Goal: Information Seeking & Learning: Learn about a topic

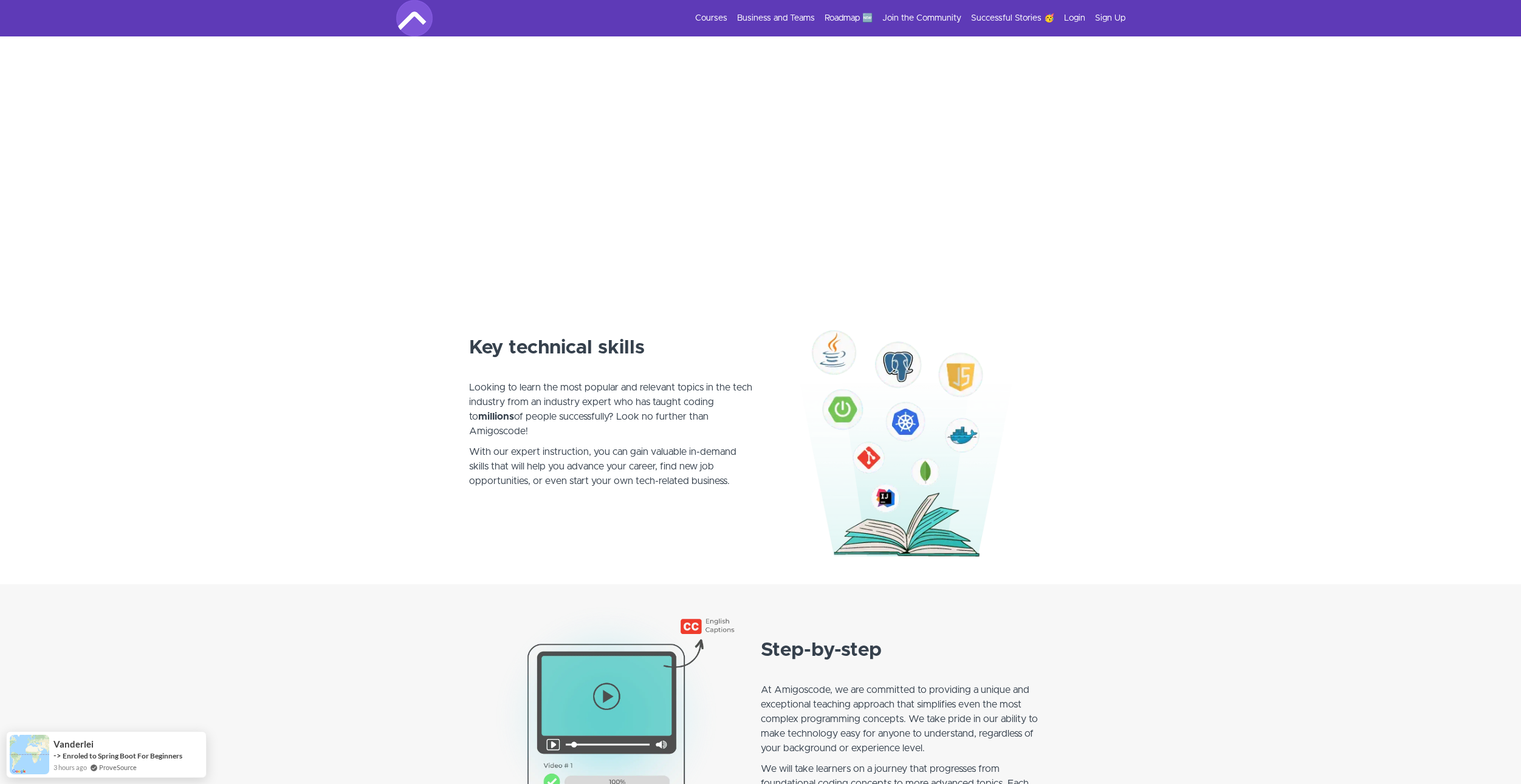
scroll to position [547, 0]
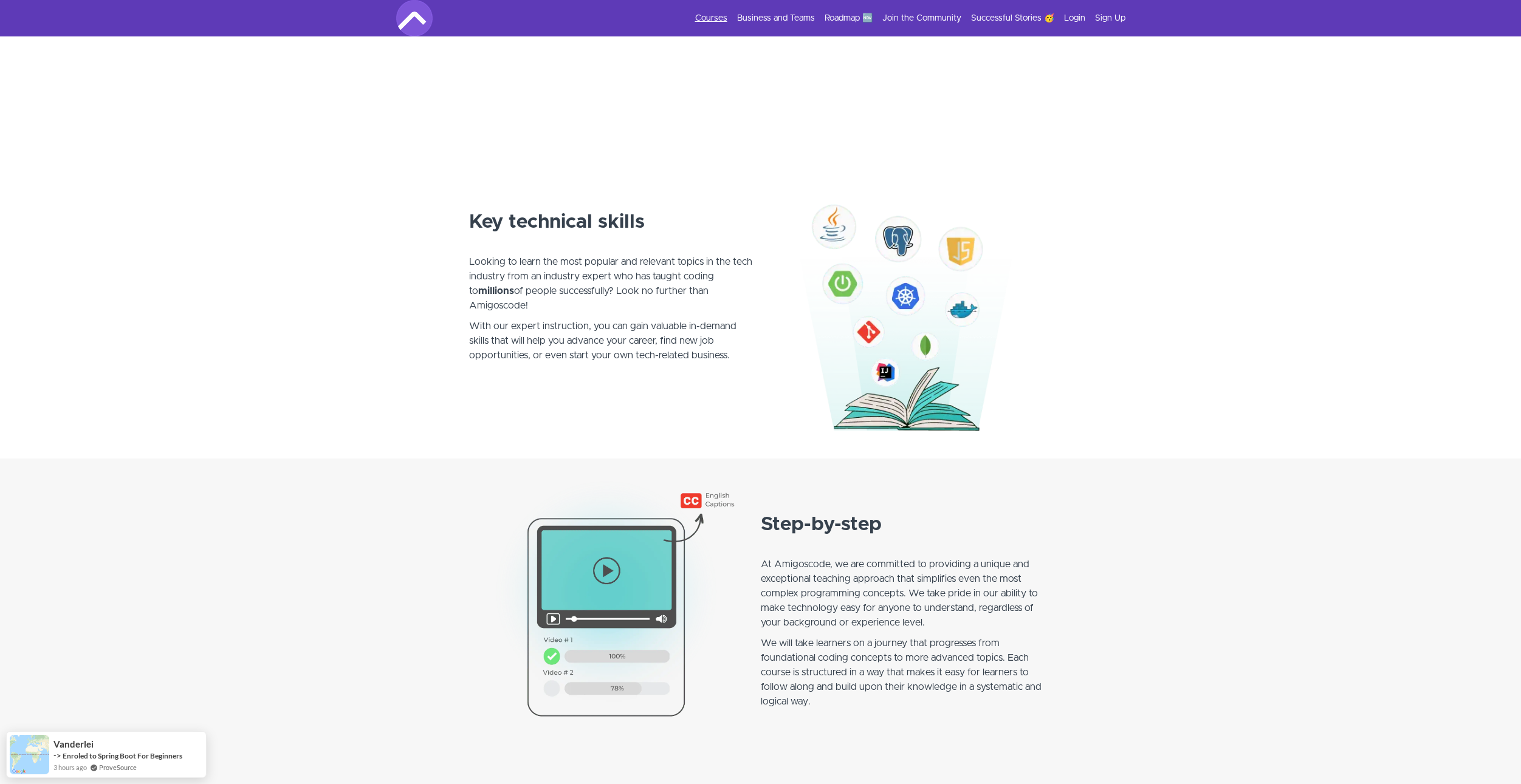
click at [710, 18] on link "Courses" at bounding box center [711, 18] width 32 height 12
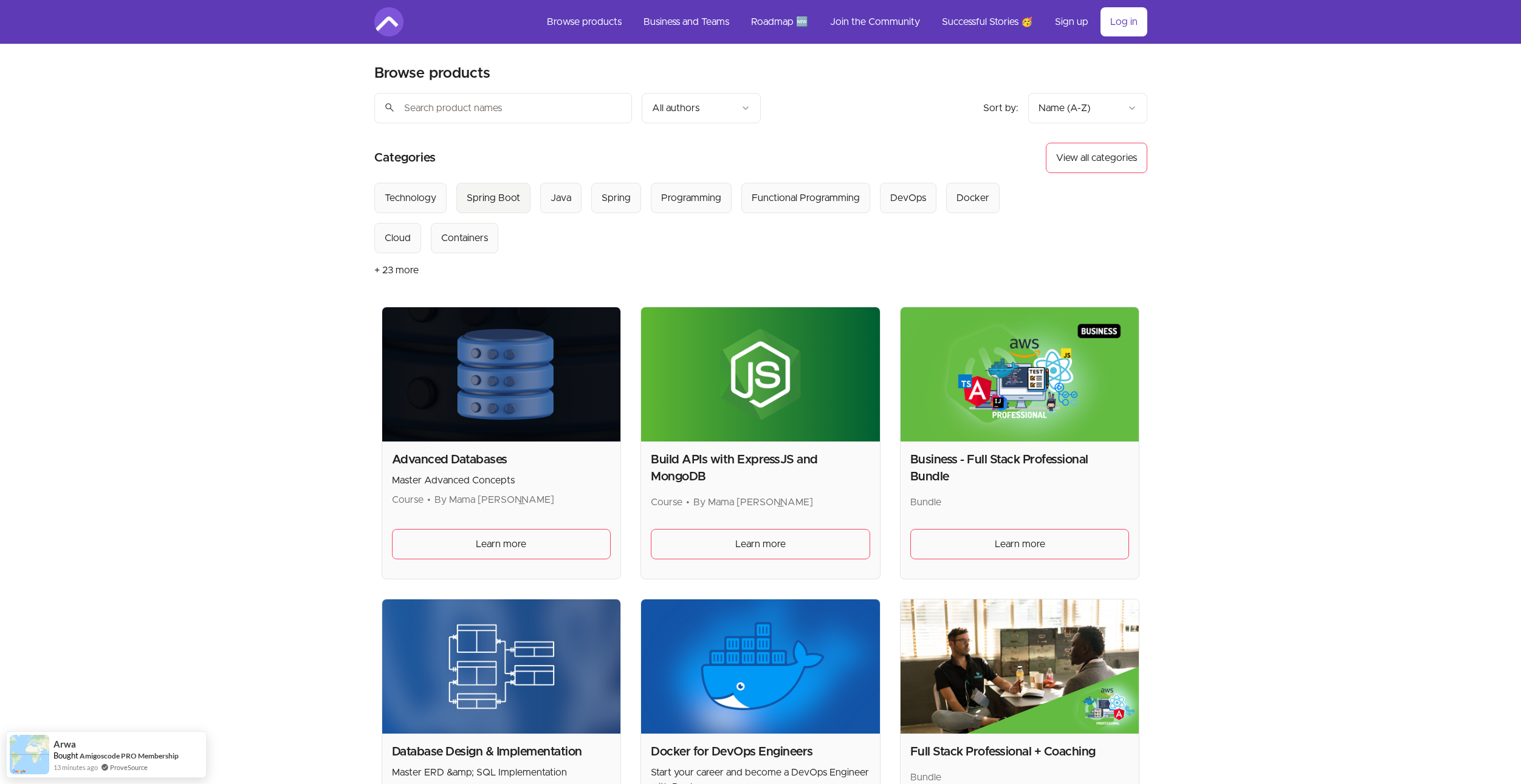
click at [475, 197] on div "Spring Boot" at bounding box center [493, 198] width 53 height 15
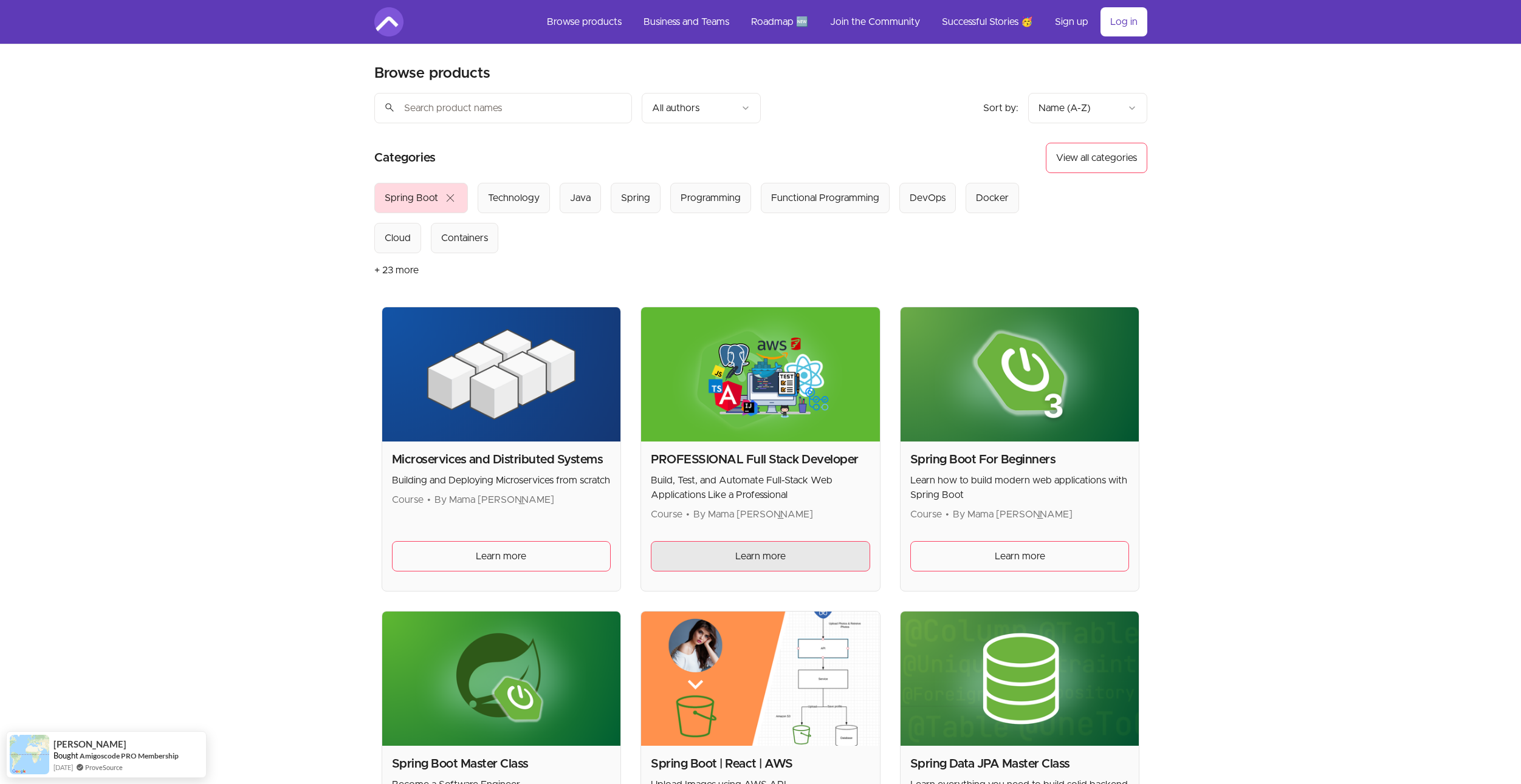
click at [672, 544] on link "Learn more" at bounding box center [760, 556] width 219 height 31
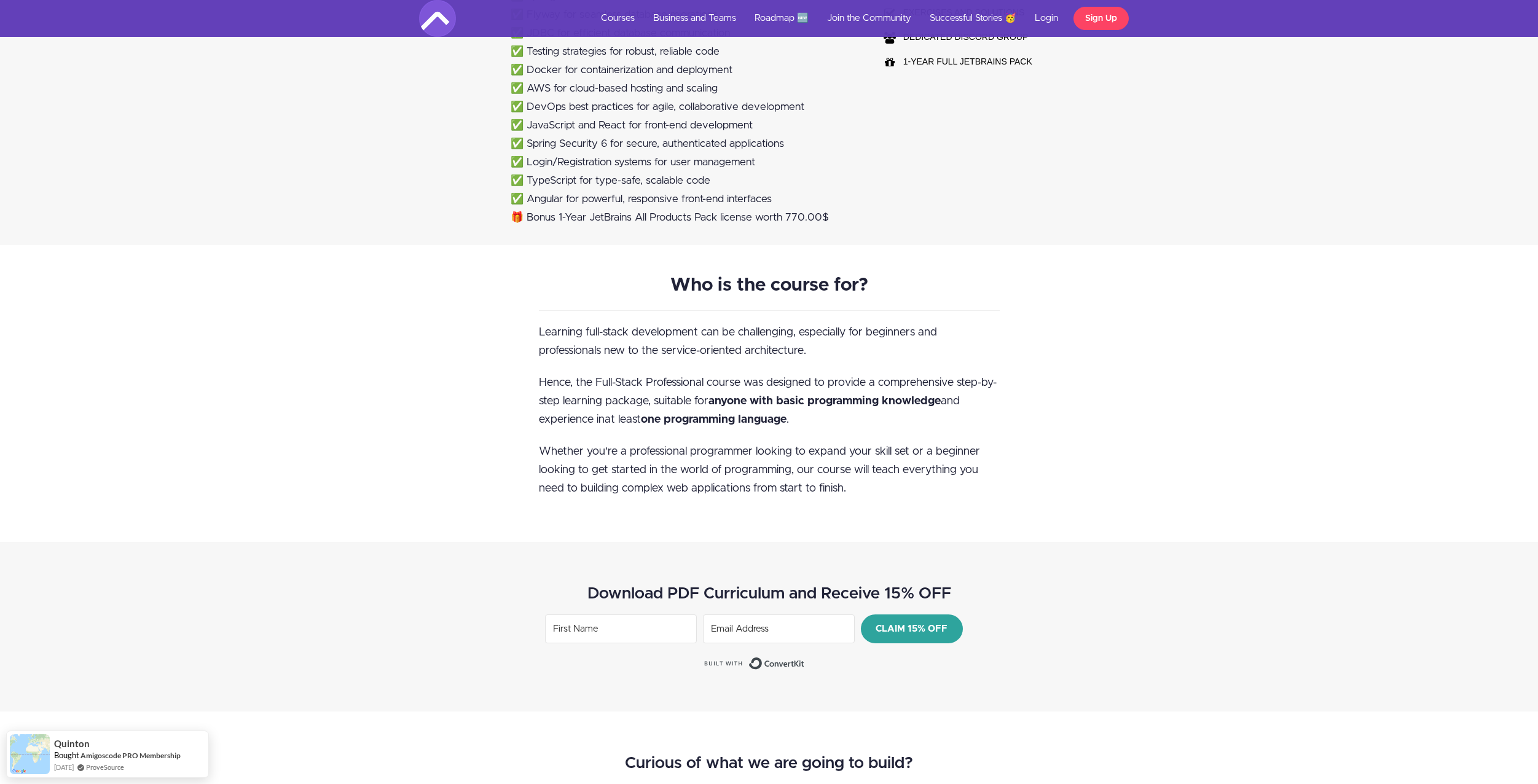
scroll to position [921, 0]
